Goal: Information Seeking & Learning: Check status

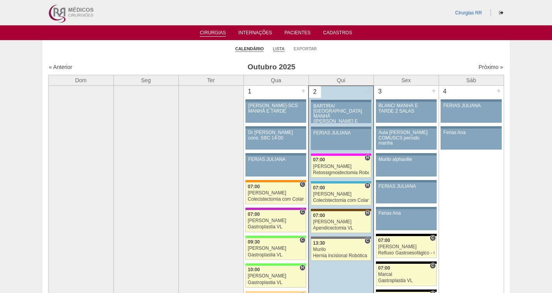
click at [279, 49] on link "Lista" at bounding box center [279, 49] width 12 height 6
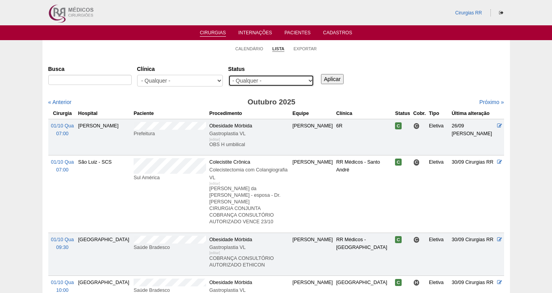
click at [264, 79] on select "- Qualquer - Reservada Confirmada Suspensa Cancelada" at bounding box center [271, 81] width 86 height 12
select select "resr"
click at [228, 75] on select "- Qualquer - Reservada Confirmada Suspensa Cancelada" at bounding box center [271, 81] width 86 height 12
click at [335, 76] on input "Aplicar" at bounding box center [332, 79] width 23 height 10
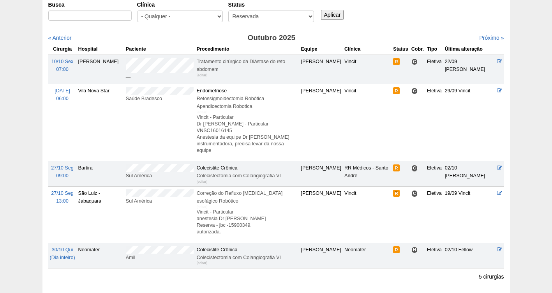
scroll to position [85, 0]
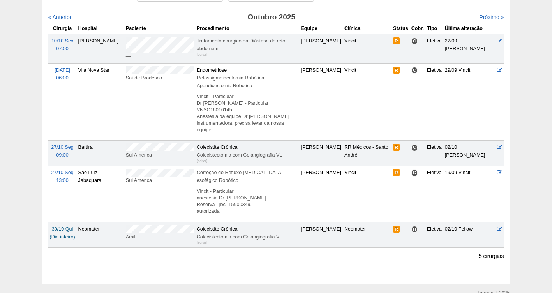
click at [61, 226] on span "30/10 Qui" at bounding box center [62, 228] width 21 height 5
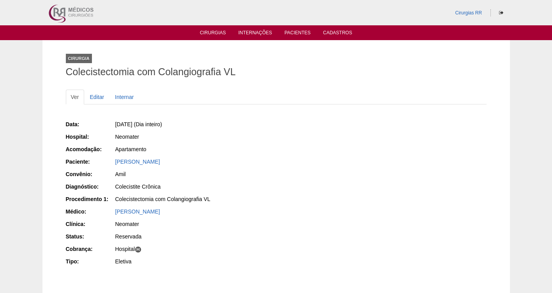
drag, startPoint x: 56, startPoint y: 107, endPoint x: 61, endPoint y: 112, distance: 7.2
click at [205, 32] on link "Cirurgias" at bounding box center [213, 33] width 26 height 7
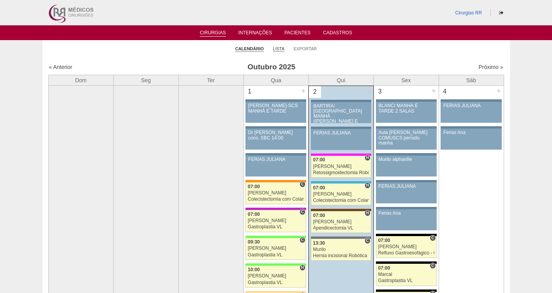
click at [280, 47] on link "Lista" at bounding box center [279, 49] width 12 height 6
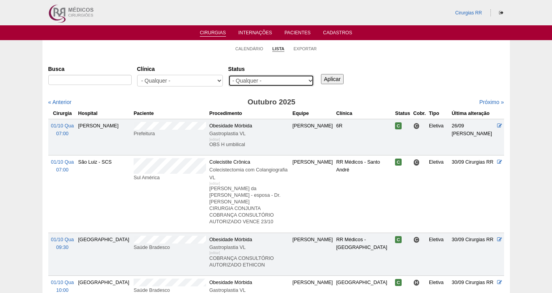
click at [249, 81] on select "- Qualquer - Reservada Confirmada Suspensa Cancelada" at bounding box center [271, 81] width 86 height 12
select select "resr"
click at [228, 75] on select "- Qualquer - Reservada Confirmada Suspensa Cancelada" at bounding box center [271, 81] width 86 height 12
click at [331, 77] on input "Aplicar" at bounding box center [332, 79] width 23 height 10
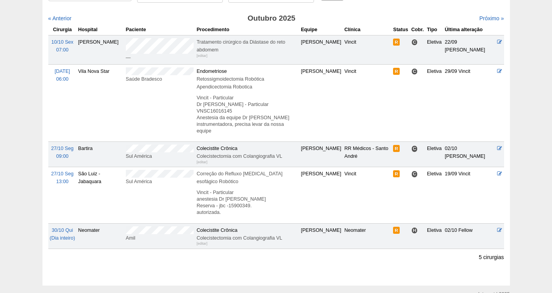
scroll to position [89, 0]
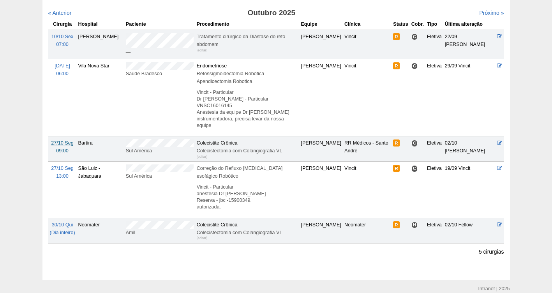
click at [57, 140] on span "27/10 Seg" at bounding box center [62, 142] width 22 height 5
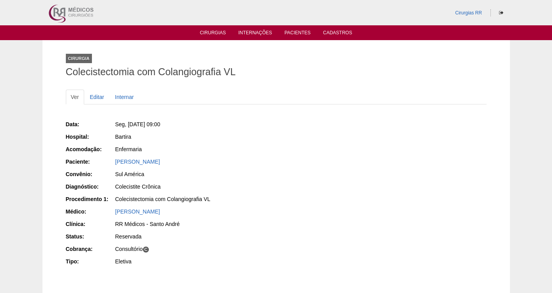
drag, startPoint x: 184, startPoint y: 162, endPoint x: 110, endPoint y: 164, distance: 74.5
click at [110, 164] on div "Paciente: VIVIAN DA SILVA COSTA" at bounding box center [168, 163] width 205 height 10
copy div "Paciente: VIVIAN DA SILVA COSTA"
click at [95, 102] on link "Editar" at bounding box center [97, 97] width 25 height 15
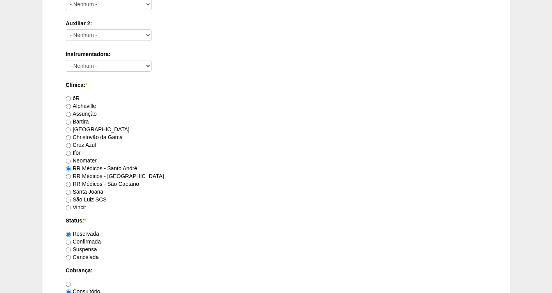
scroll to position [711, 0]
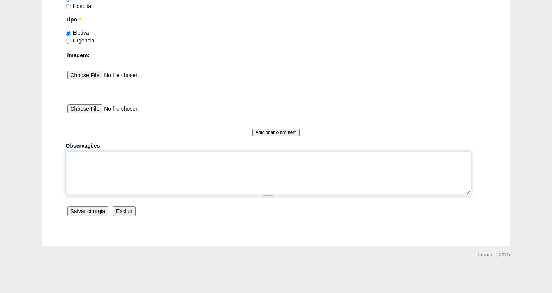
click at [108, 161] on textarea "Observações:" at bounding box center [268, 173] width 405 height 43
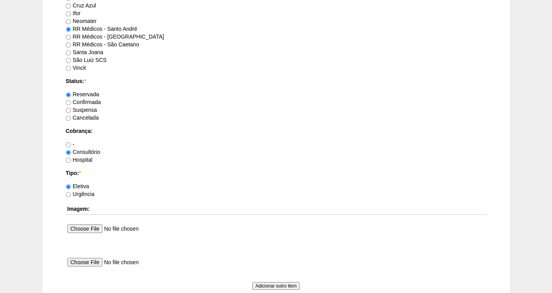
scroll to position [441, 0]
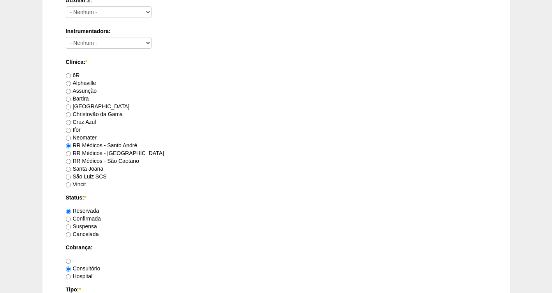
type textarea "FATURADA CONSULTORIO"
click at [92, 217] on label "Confirmada" at bounding box center [83, 219] width 35 height 6
click at [71, 217] on input "Confirmada" at bounding box center [68, 219] width 5 height 5
radio input "true"
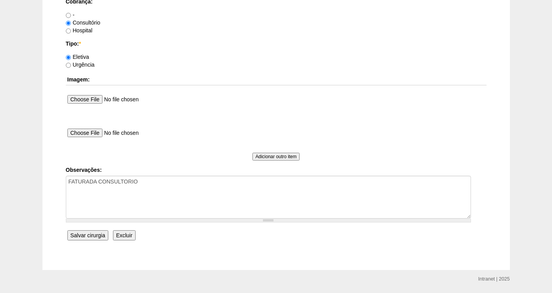
scroll to position [711, 0]
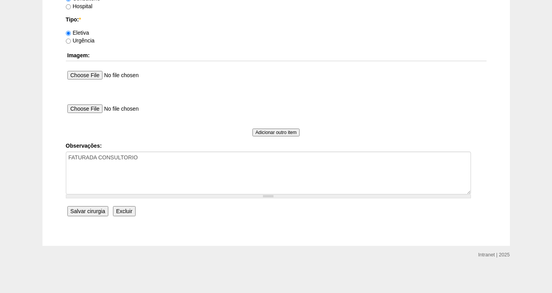
click at [85, 213] on input "Salvar cirurgia" at bounding box center [87, 211] width 41 height 10
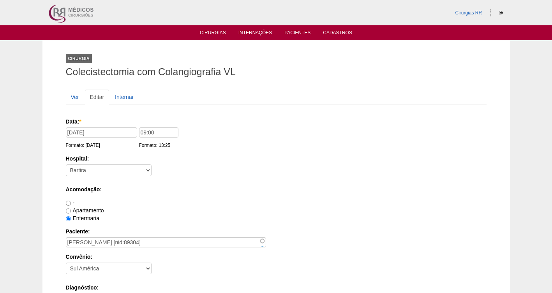
scroll to position [711, 0]
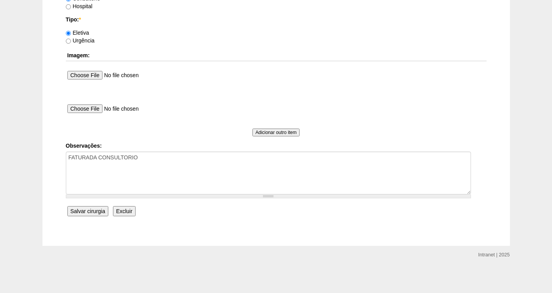
click at [95, 213] on input "Salvar cirurgia" at bounding box center [87, 211] width 41 height 10
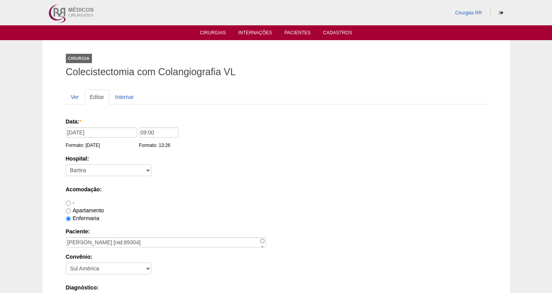
scroll to position [711, 0]
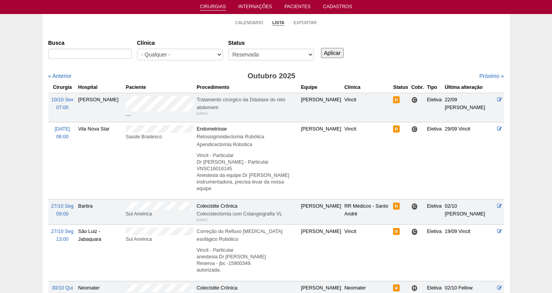
scroll to position [39, 0]
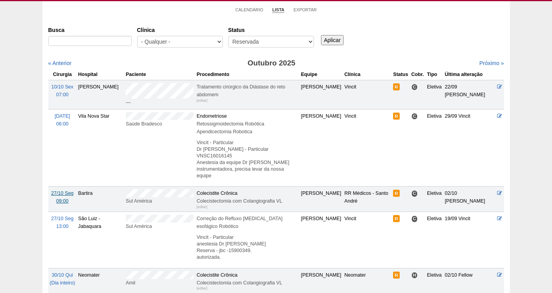
click at [63, 191] on span "27/10 Seg" at bounding box center [62, 193] width 22 height 5
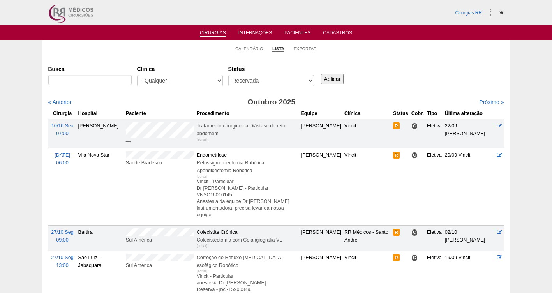
scroll to position [39, 0]
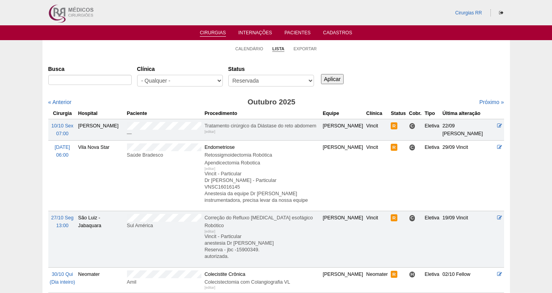
scroll to position [39, 0]
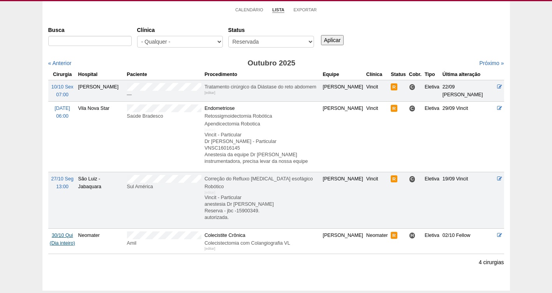
click at [65, 233] on span "30/10 Qui" at bounding box center [62, 235] width 21 height 5
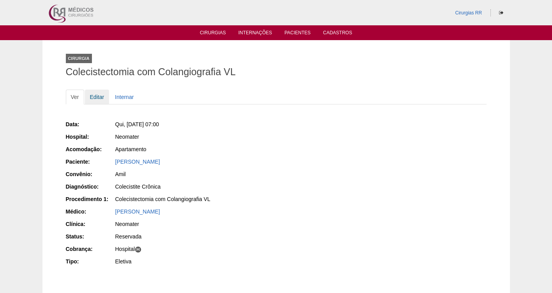
click at [99, 95] on link "Editar" at bounding box center [97, 97] width 25 height 15
drag, startPoint x: 189, startPoint y: 162, endPoint x: 108, endPoint y: 164, distance: 81.1
click at [108, 164] on div "Paciente: [PERSON_NAME]" at bounding box center [168, 163] width 205 height 10
copy div "Paciente: [PERSON_NAME]"
drag, startPoint x: 170, startPoint y: 125, endPoint x: 125, endPoint y: 125, distance: 44.8
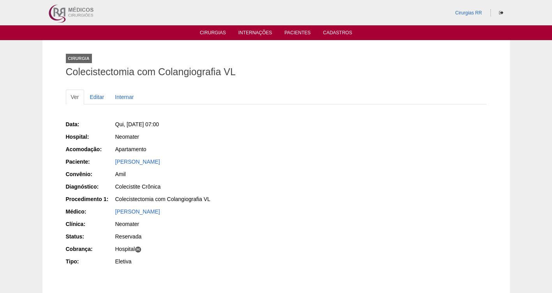
click at [125, 125] on div "Qui, [DATE] 07:00" at bounding box center [192, 124] width 155 height 8
copy span "[DATE] 07:00"
drag, startPoint x: 196, startPoint y: 170, endPoint x: 201, endPoint y: 170, distance: 5.5
click at [198, 170] on div "Amil" at bounding box center [192, 174] width 155 height 8
drag, startPoint x: 185, startPoint y: 162, endPoint x: 98, endPoint y: 162, distance: 87.7
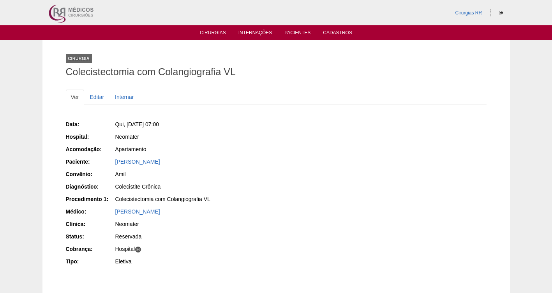
click at [98, 162] on div "Paciente: Patricia Maria da Silva" at bounding box center [168, 163] width 205 height 10
copy div "Paciente: Patricia Maria da Silva"
click at [138, 161] on link "[PERSON_NAME]" at bounding box center [137, 162] width 45 height 6
